Goal: Task Accomplishment & Management: Manage account settings

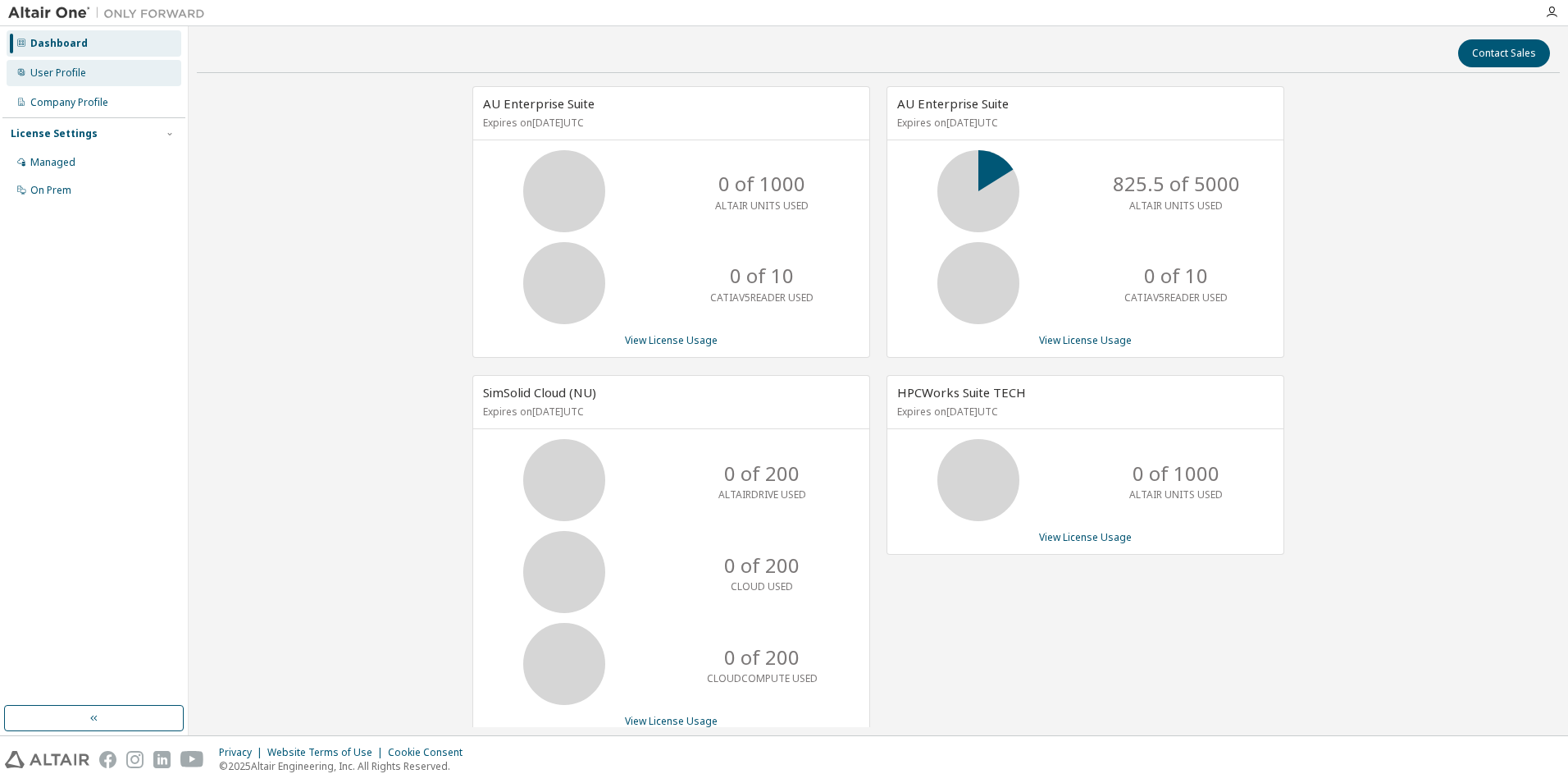
click at [48, 76] on div "User Profile" at bounding box center [59, 73] width 56 height 13
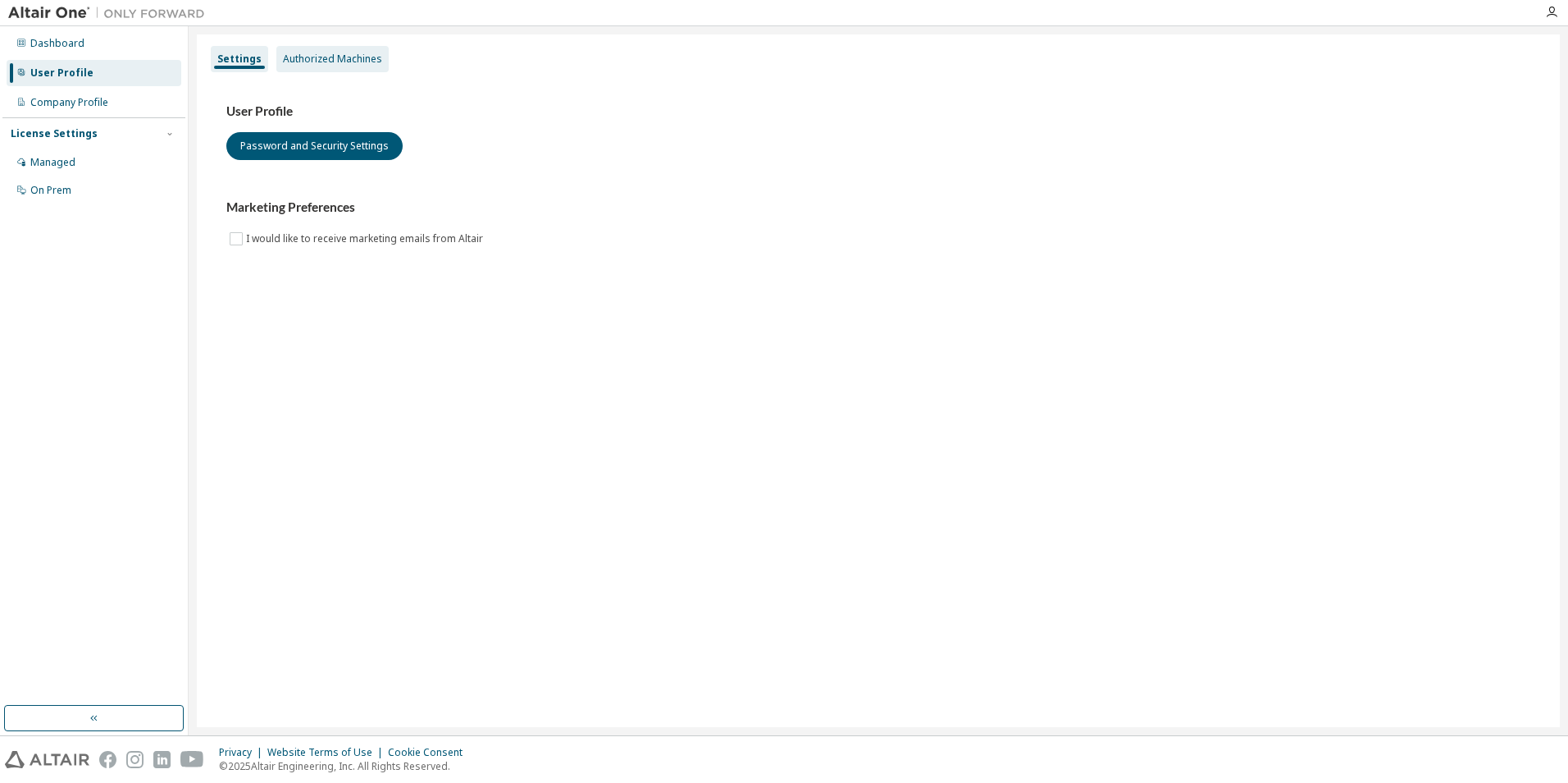
click at [343, 51] on div "Authorized Machines" at bounding box center [332, 59] width 112 height 26
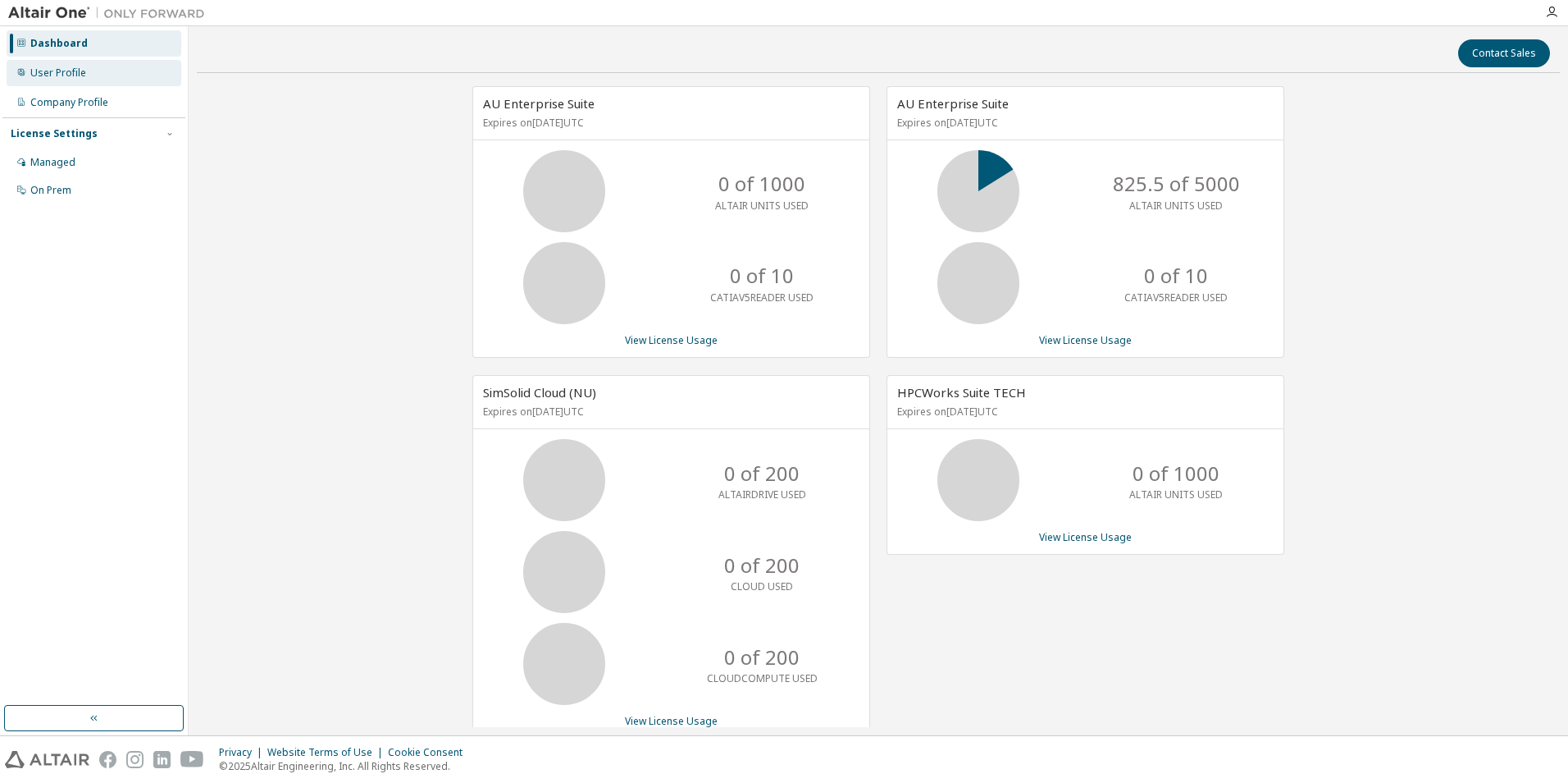
click at [66, 71] on div "User Profile" at bounding box center [59, 73] width 56 height 13
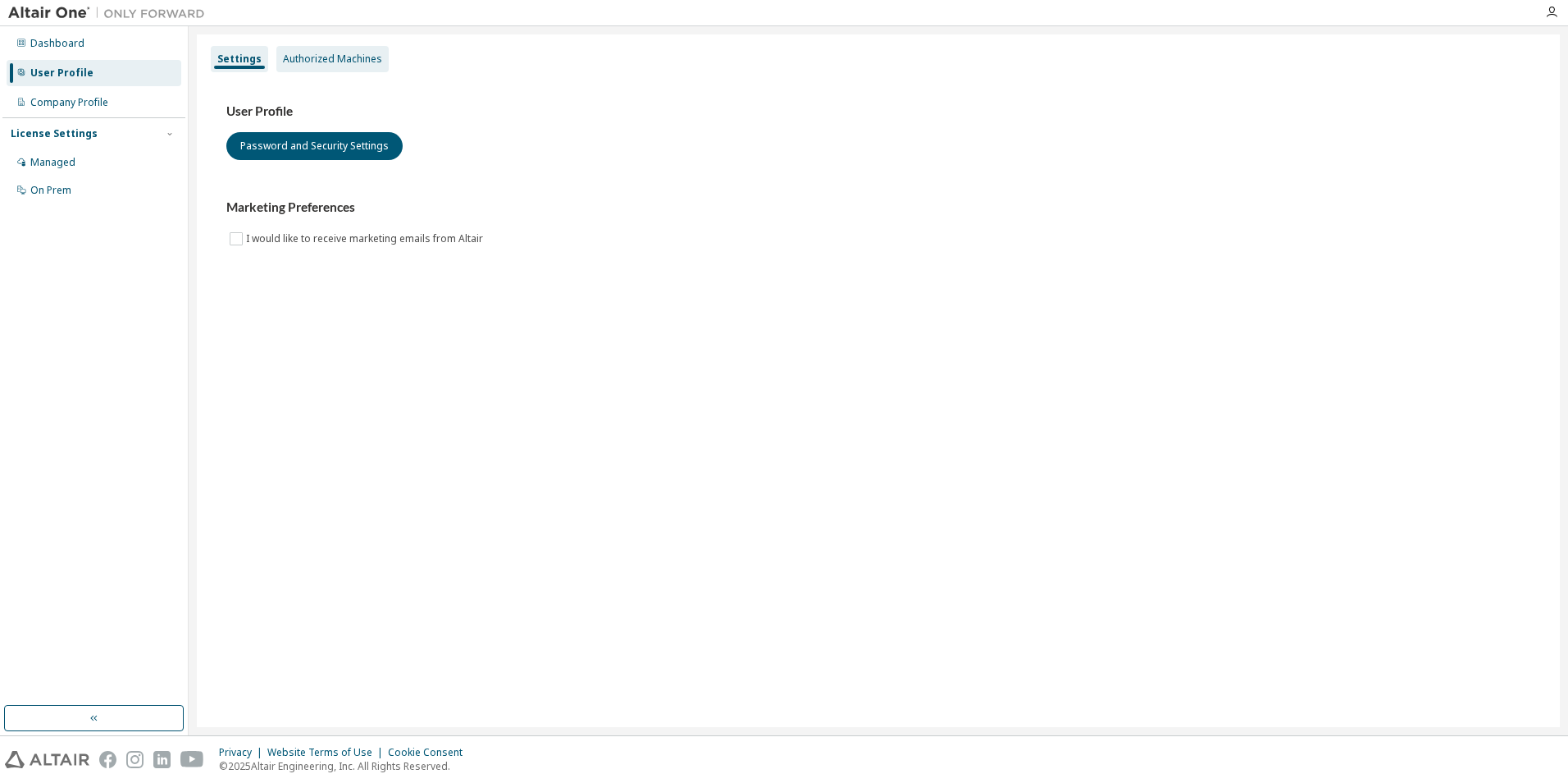
click at [340, 59] on div "Authorized Machines" at bounding box center [332, 60] width 99 height 13
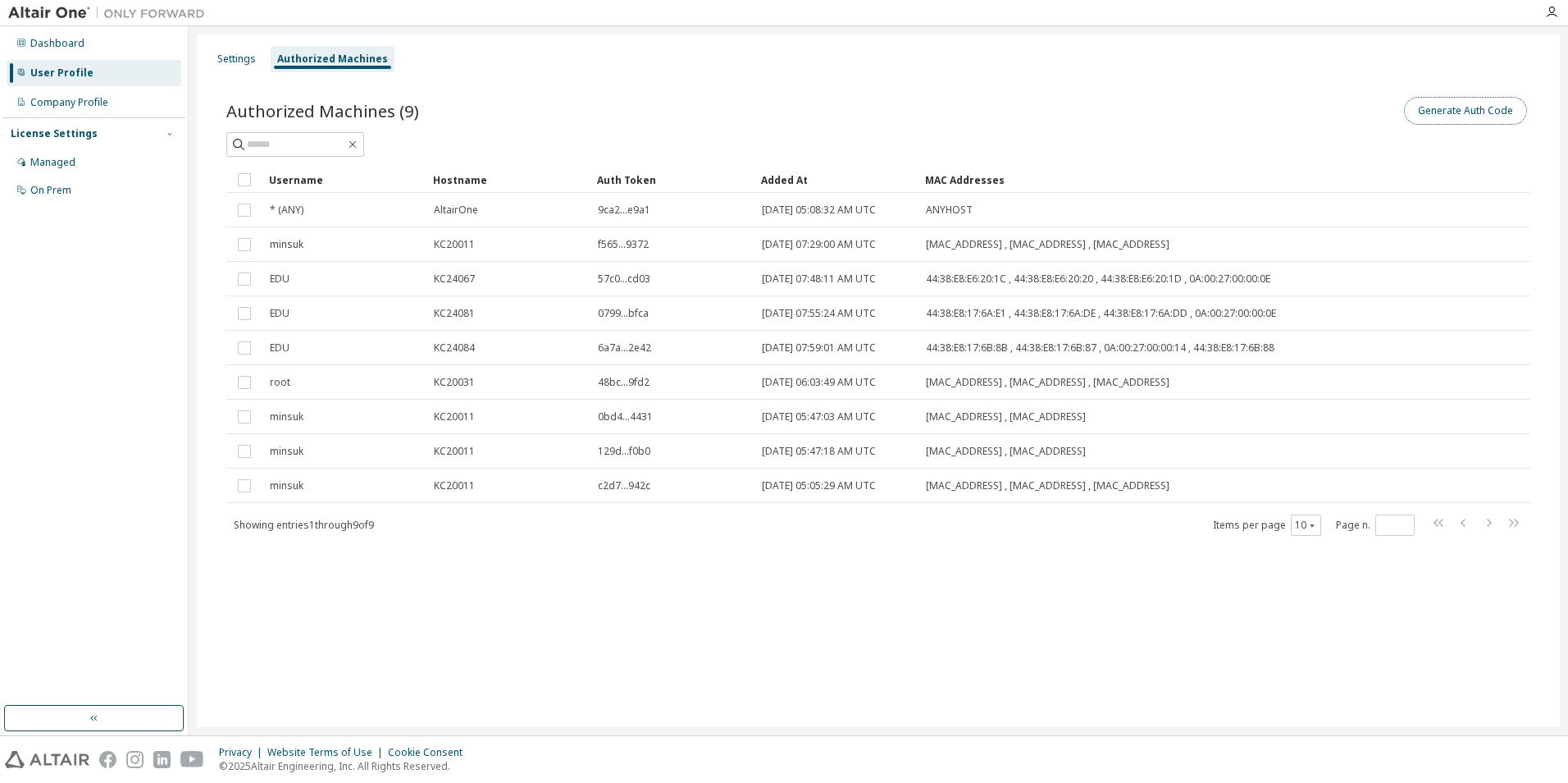
click at [1435, 103] on button "Generate Auth Code" at bounding box center [1465, 110] width 123 height 28
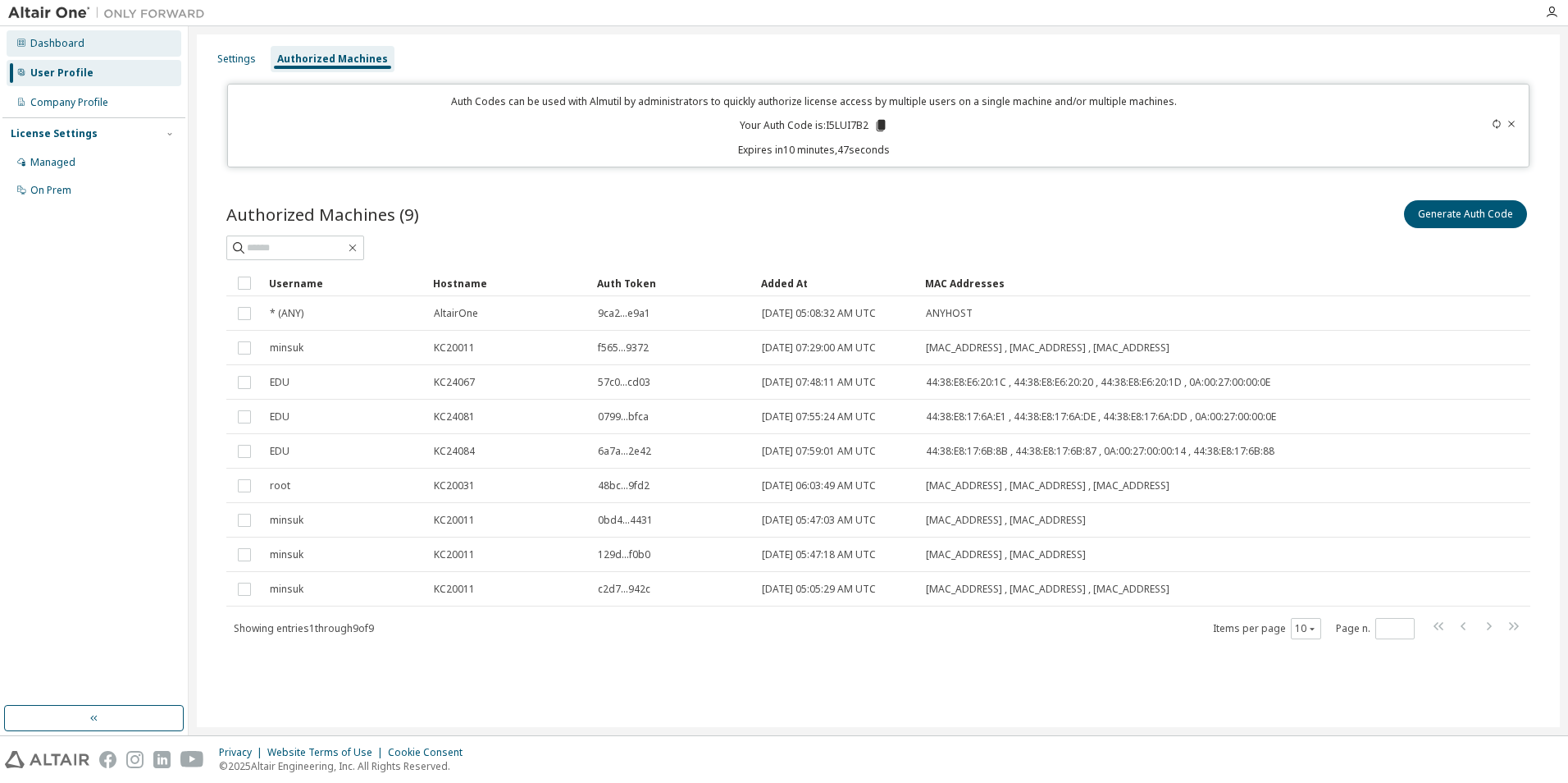
click at [63, 37] on div "Dashboard" at bounding box center [58, 43] width 54 height 13
